Goal: Task Accomplishment & Management: Use online tool/utility

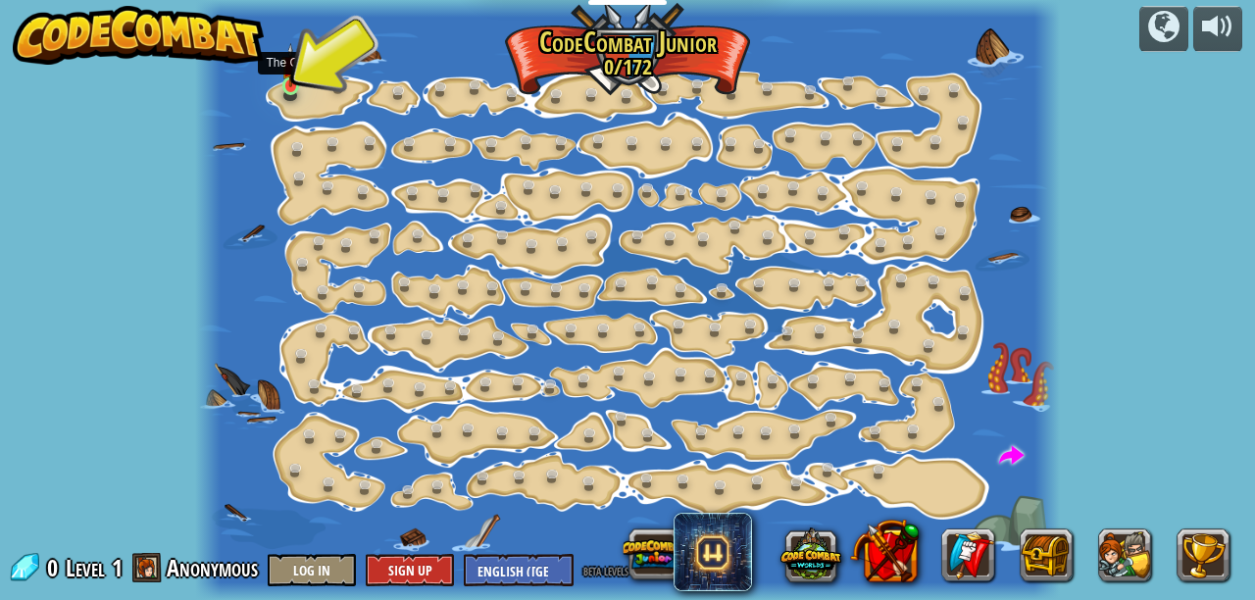
click at [295, 74] on img at bounding box center [291, 65] width 20 height 44
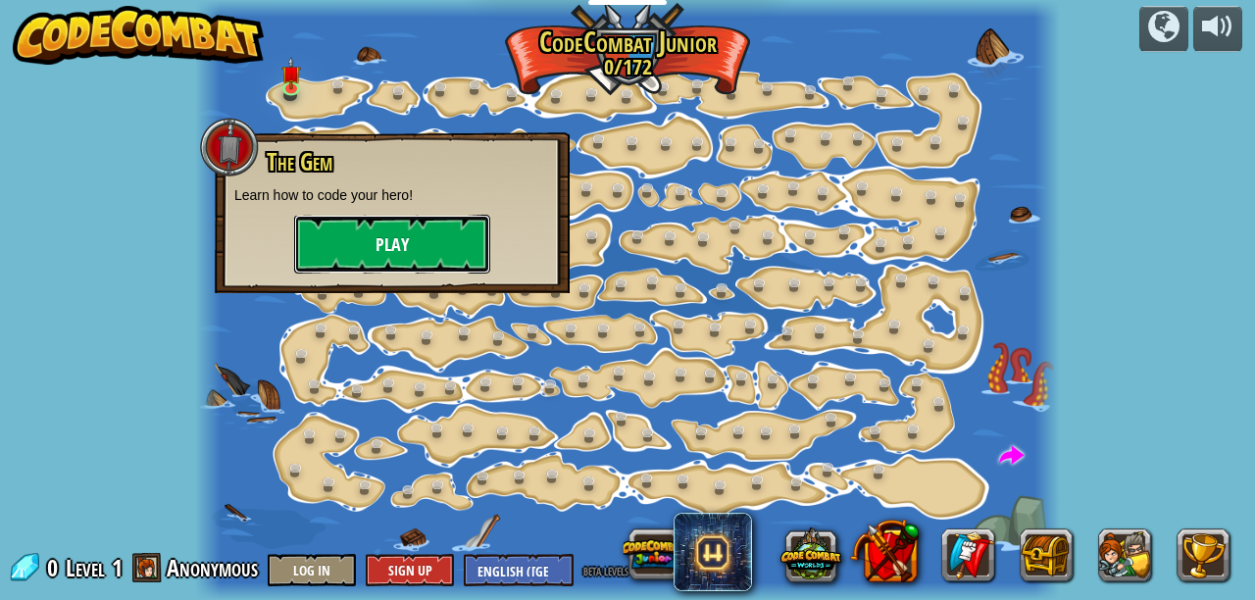
click at [366, 232] on button "Play" at bounding box center [392, 244] width 196 height 59
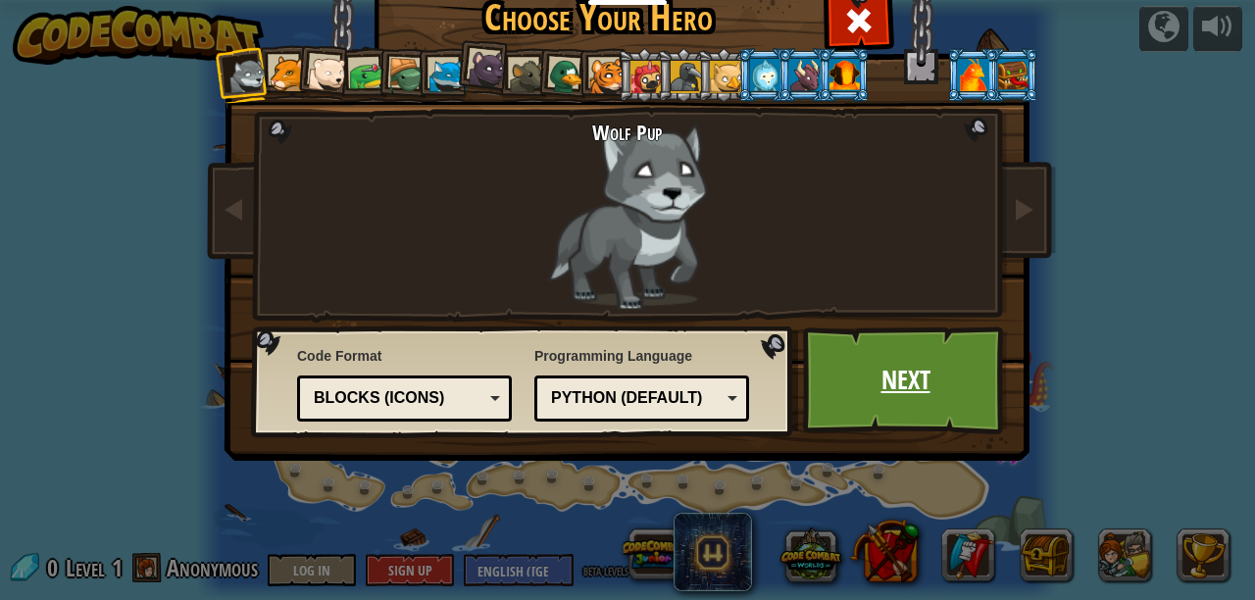
click at [915, 387] on link "Next" at bounding box center [905, 380] width 205 height 108
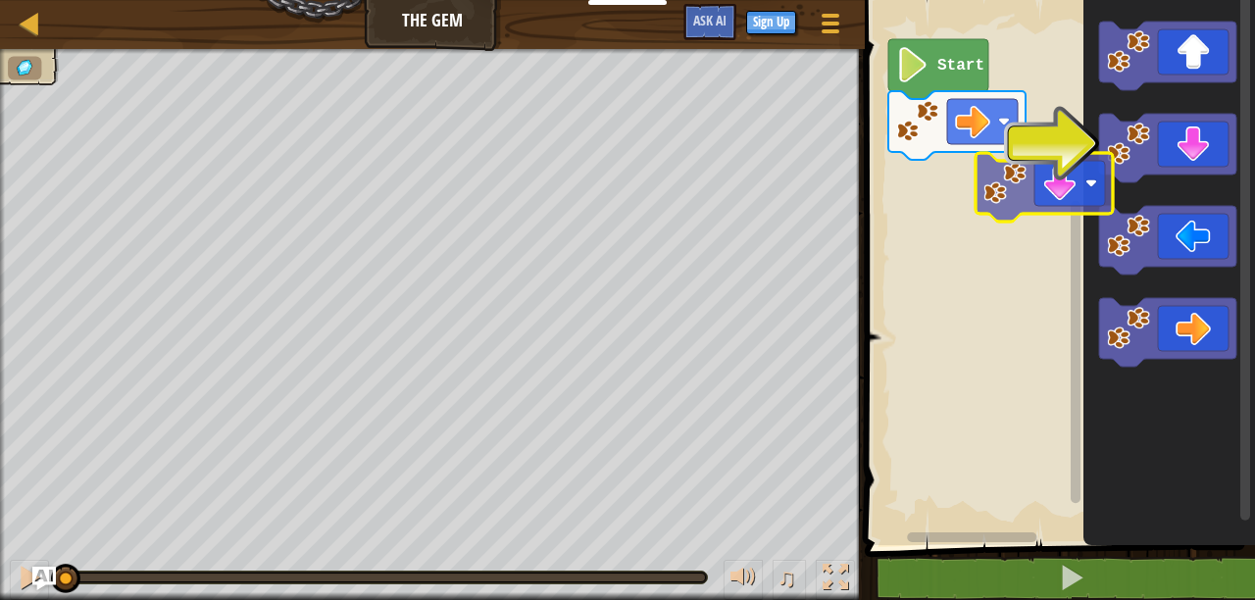
click at [945, 187] on div "Start" at bounding box center [1057, 267] width 396 height 555
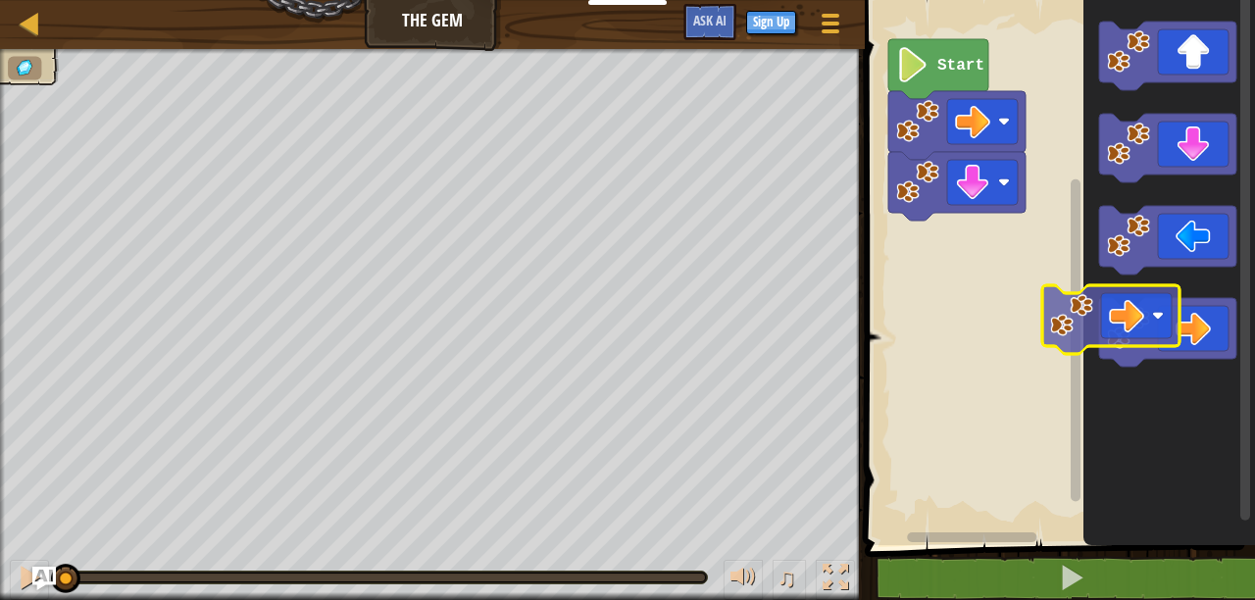
click at [901, 258] on div "Start" at bounding box center [1057, 267] width 396 height 555
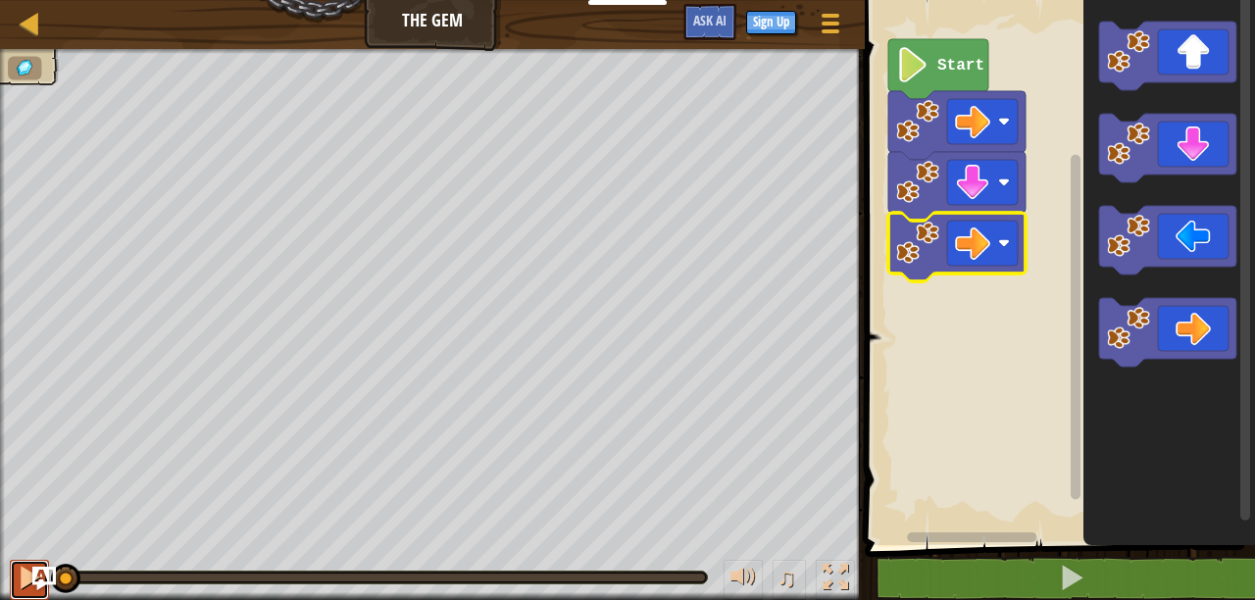
click at [19, 583] on div at bounding box center [29, 577] width 25 height 25
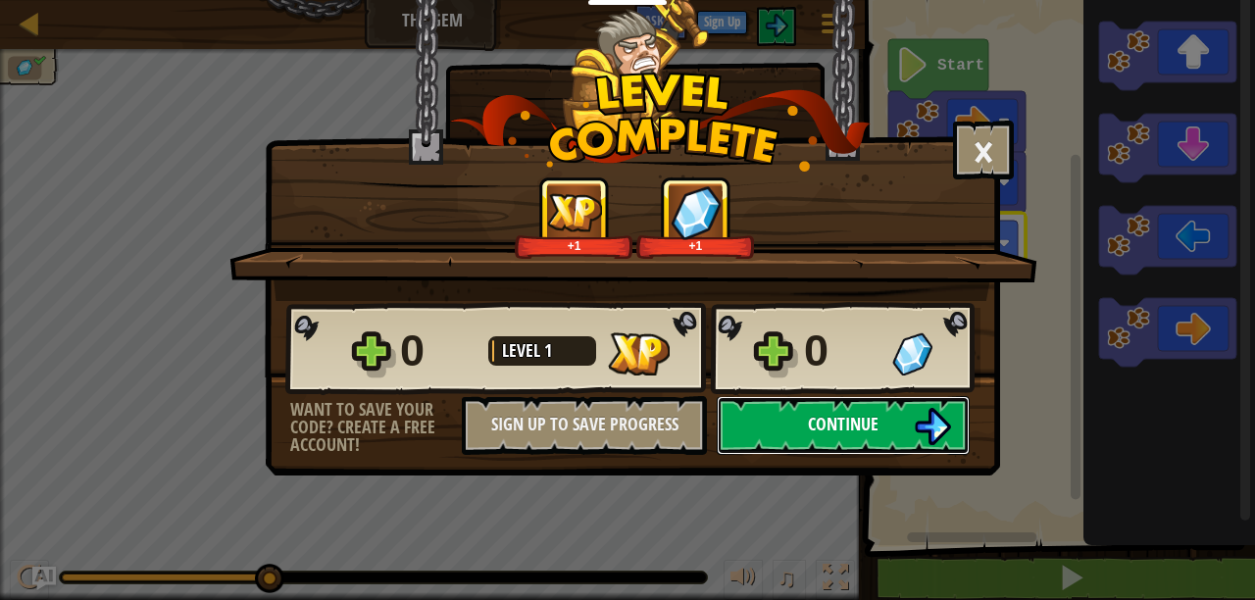
click at [838, 426] on span "Continue" at bounding box center [843, 424] width 71 height 25
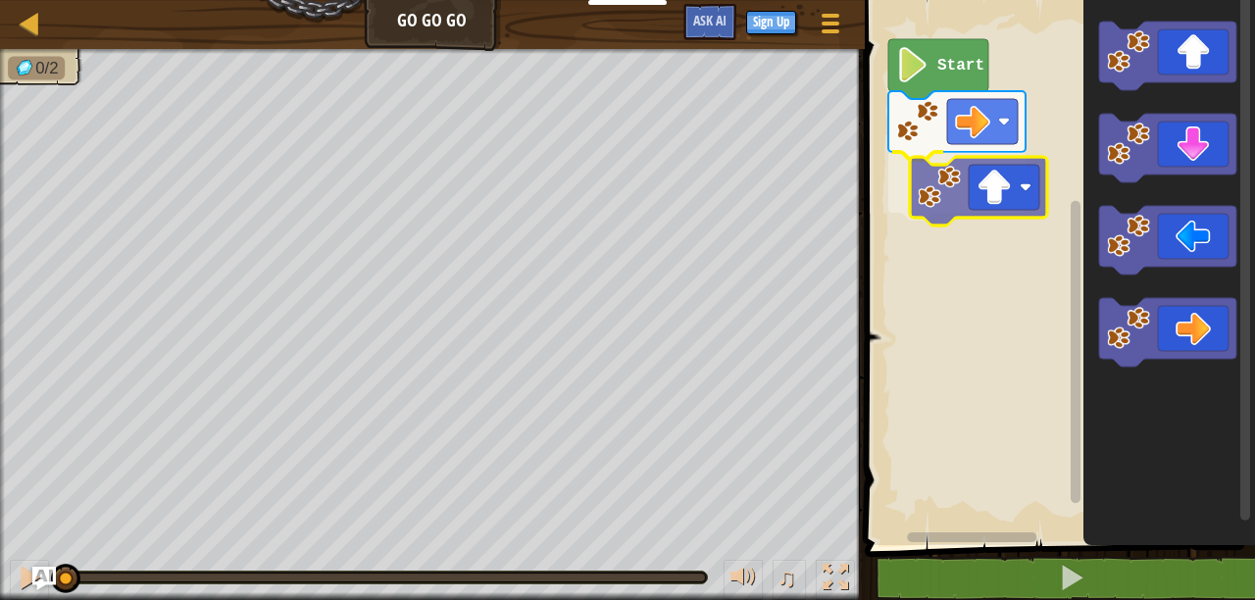
click at [917, 170] on div "Start" at bounding box center [1057, 267] width 396 height 555
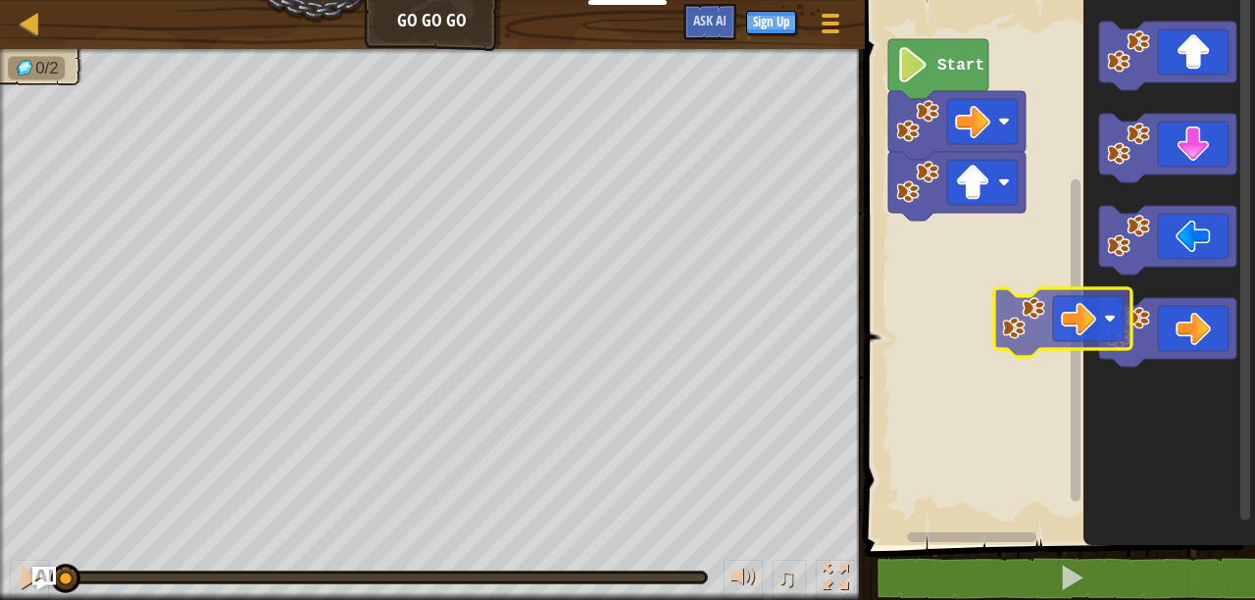
click at [964, 306] on div "Start" at bounding box center [1057, 267] width 396 height 555
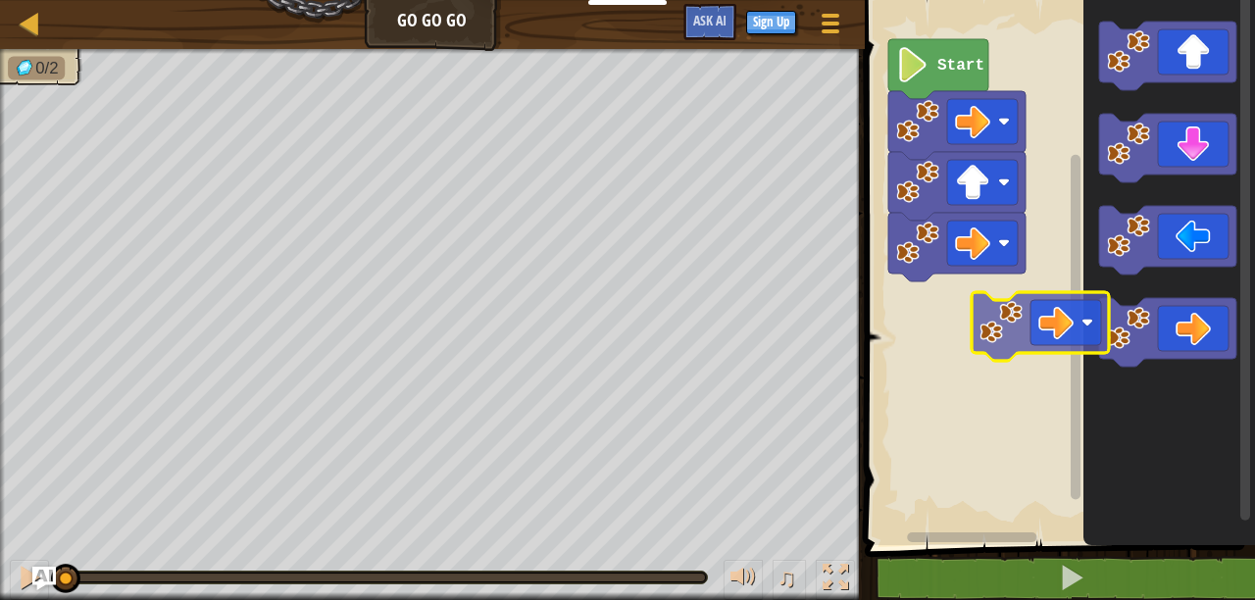
click at [958, 315] on div "Start" at bounding box center [1057, 267] width 396 height 555
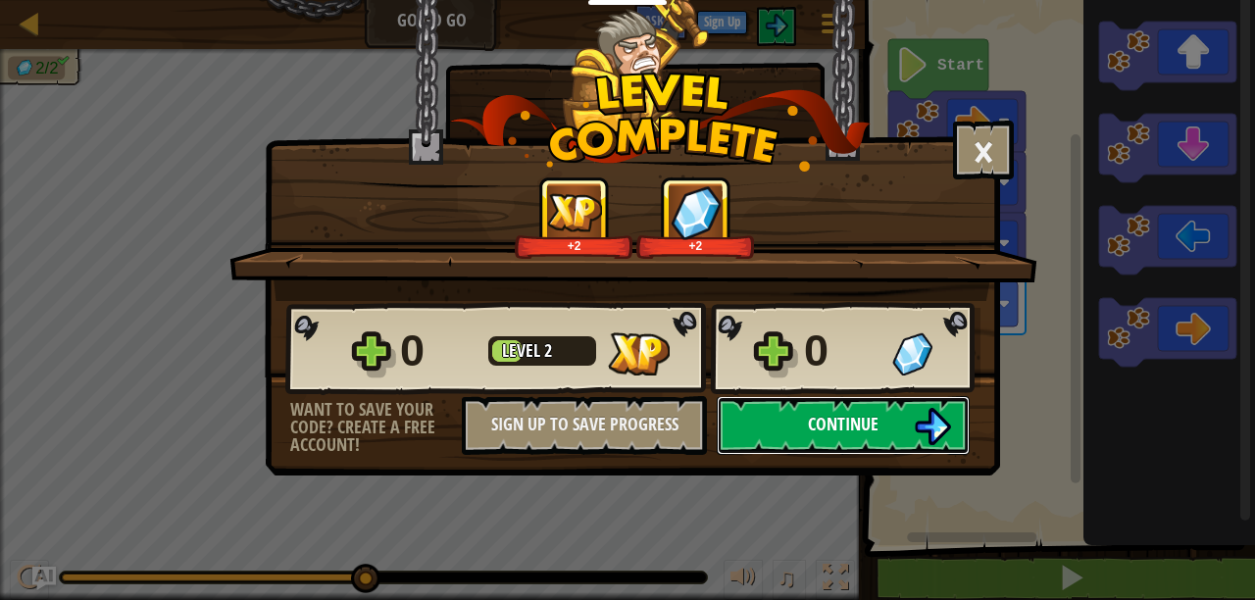
click at [861, 413] on span "Continue" at bounding box center [843, 424] width 71 height 25
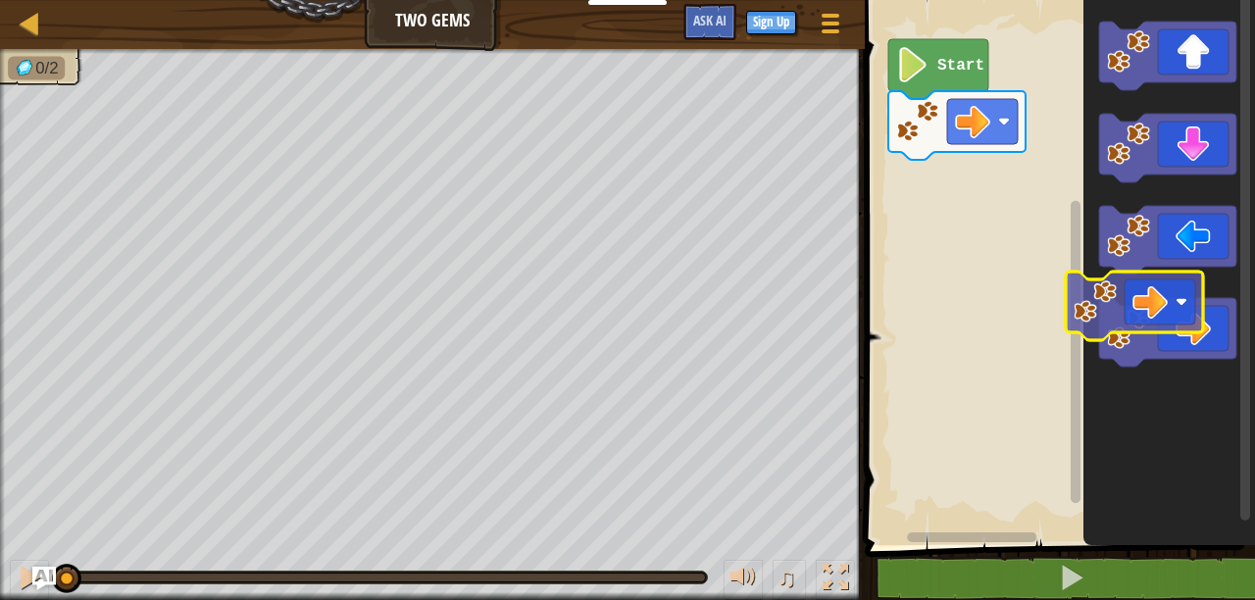
click at [928, 222] on div "Start" at bounding box center [1057, 267] width 396 height 555
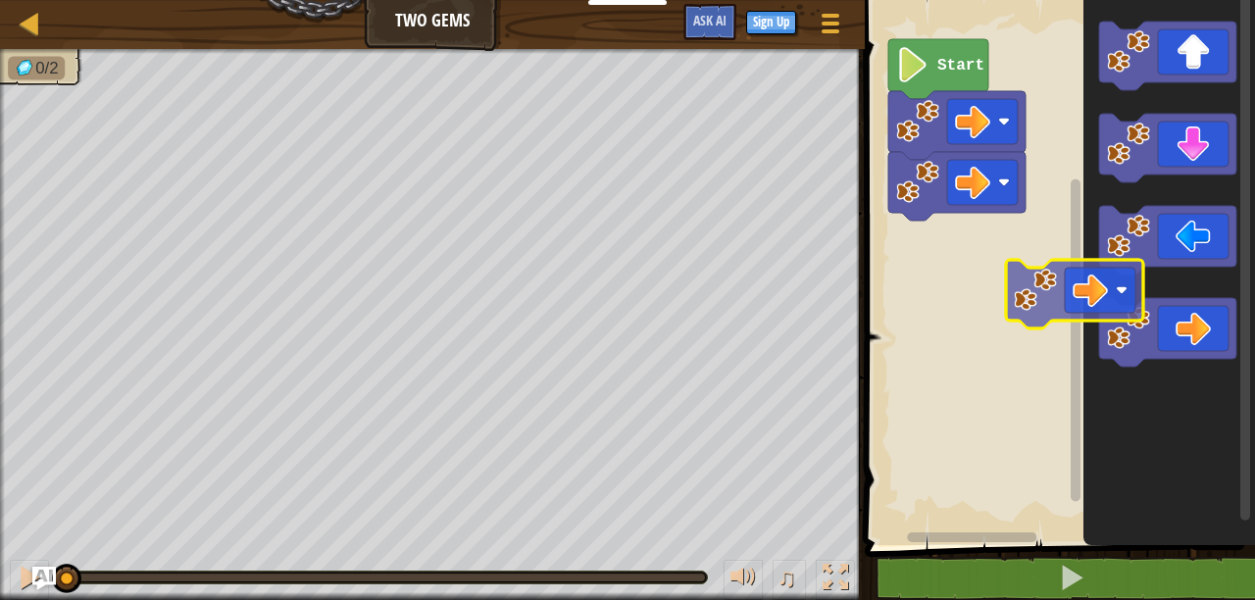
click at [914, 245] on div "Start" at bounding box center [1057, 267] width 396 height 555
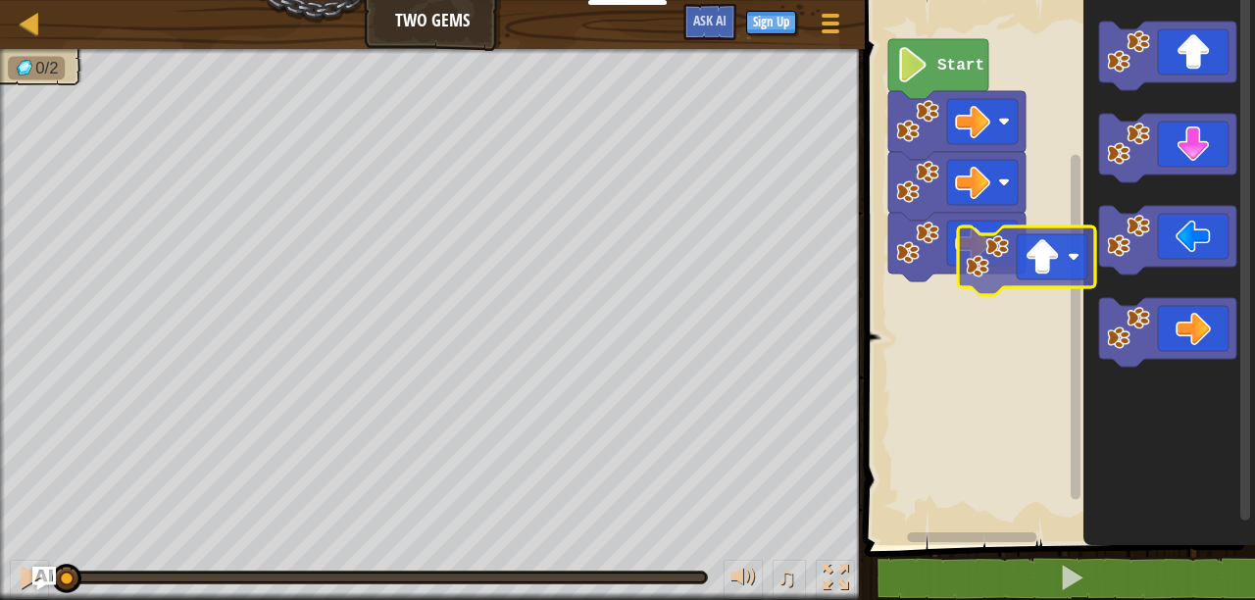
click at [903, 291] on div "Start" at bounding box center [1057, 267] width 396 height 555
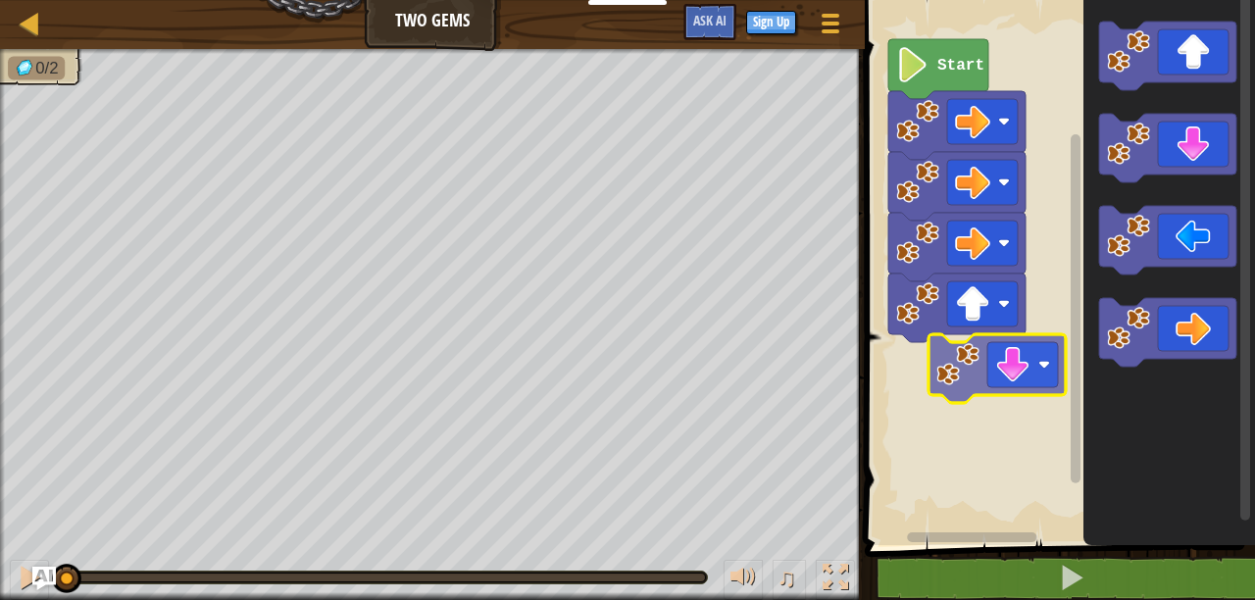
click at [890, 401] on div "Start" at bounding box center [1057, 267] width 396 height 555
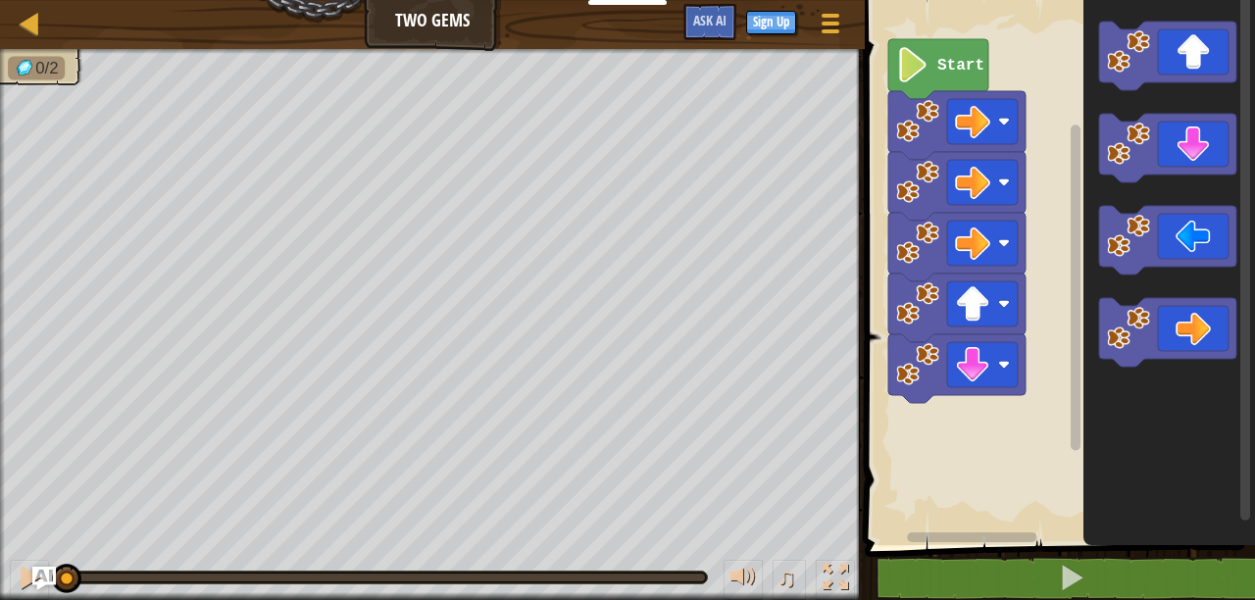
click at [1083, 322] on icon "Blockly Workspace" at bounding box center [1169, 267] width 172 height 555
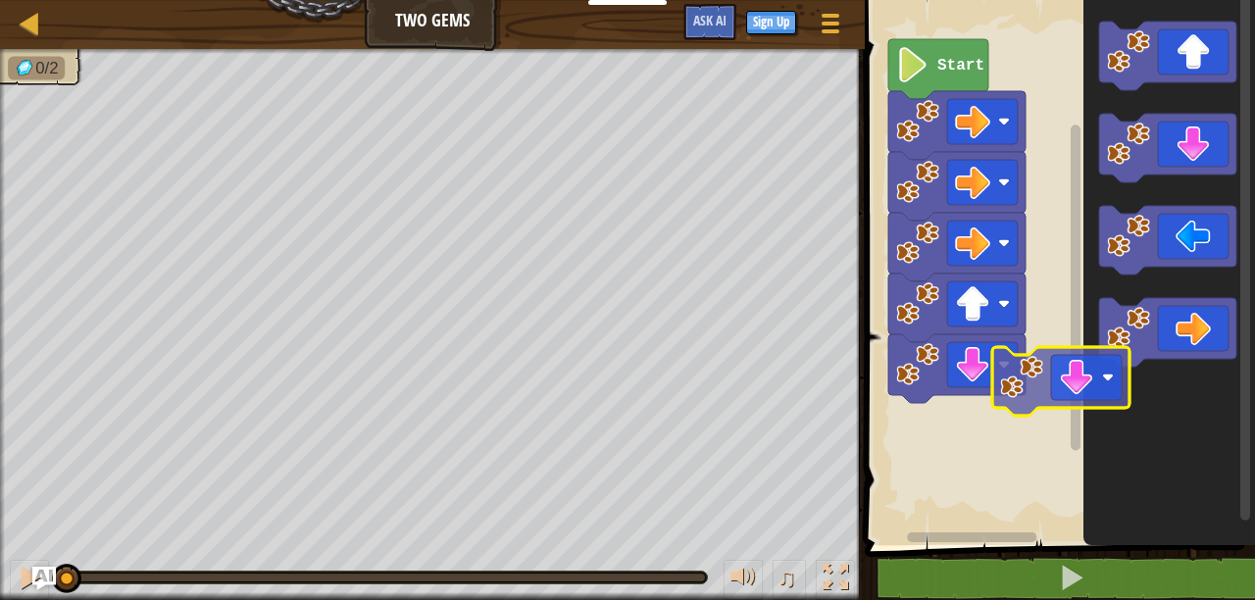
click at [959, 418] on div "Start" at bounding box center [1057, 267] width 396 height 555
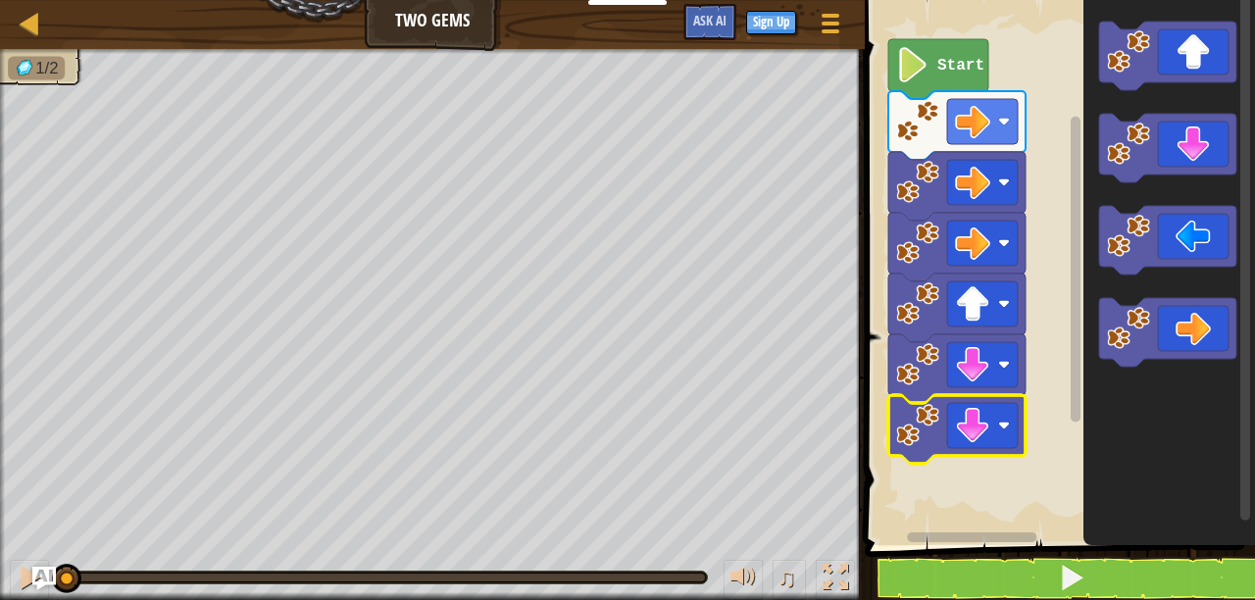
drag, startPoint x: 704, startPoint y: 566, endPoint x: 0, endPoint y: 188, distance: 798.7
click at [0, 188] on div "1/2 ♫ Wolf Pup" at bounding box center [627, 324] width 1255 height 551
click at [1110, 575] on button at bounding box center [1071, 578] width 396 height 45
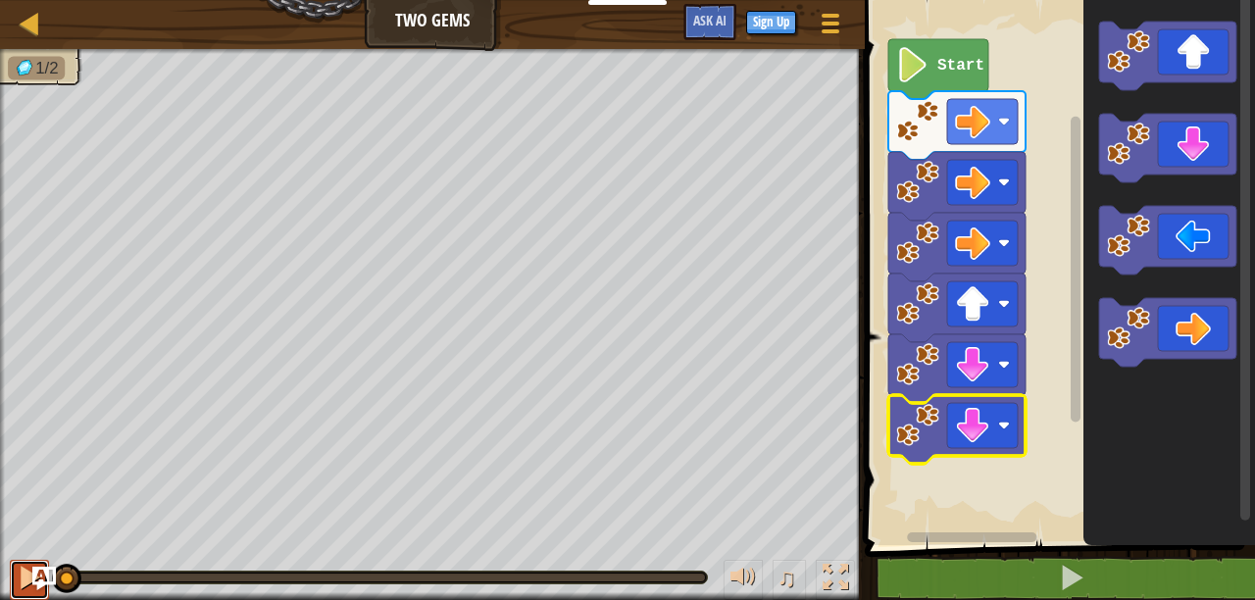
click at [25, 577] on div at bounding box center [29, 577] width 25 height 25
click at [25, 573] on div at bounding box center [29, 577] width 25 height 25
click at [25, 572] on div at bounding box center [29, 577] width 25 height 25
